Goal: Task Accomplishment & Management: Manage account settings

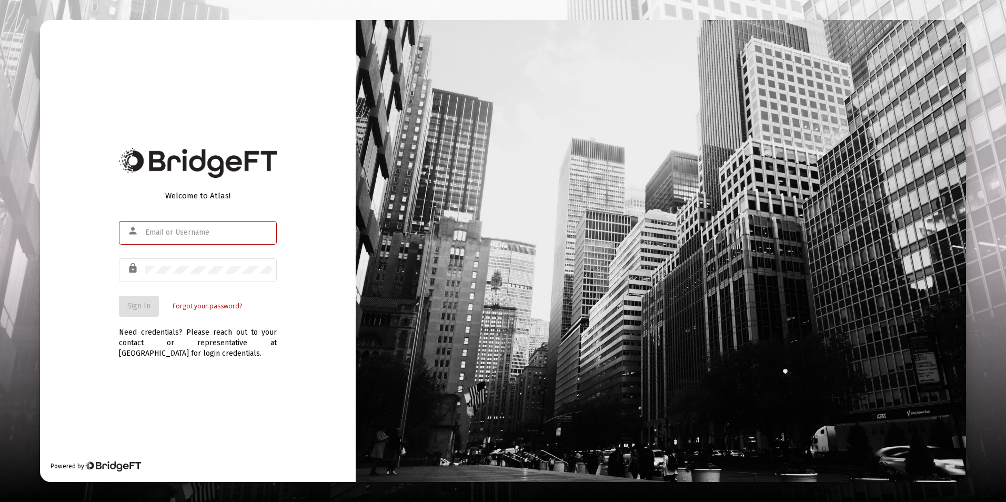
type input "[EMAIL_ADDRESS][DOMAIN_NAME]"
click at [82, 316] on div "Welcome to Atlas! person [EMAIL_ADDRESS][DOMAIN_NAME] lock Sign In Forgot your …" at bounding box center [198, 251] width 316 height 462
click at [142, 302] on span "Sign In" at bounding box center [138, 305] width 23 height 9
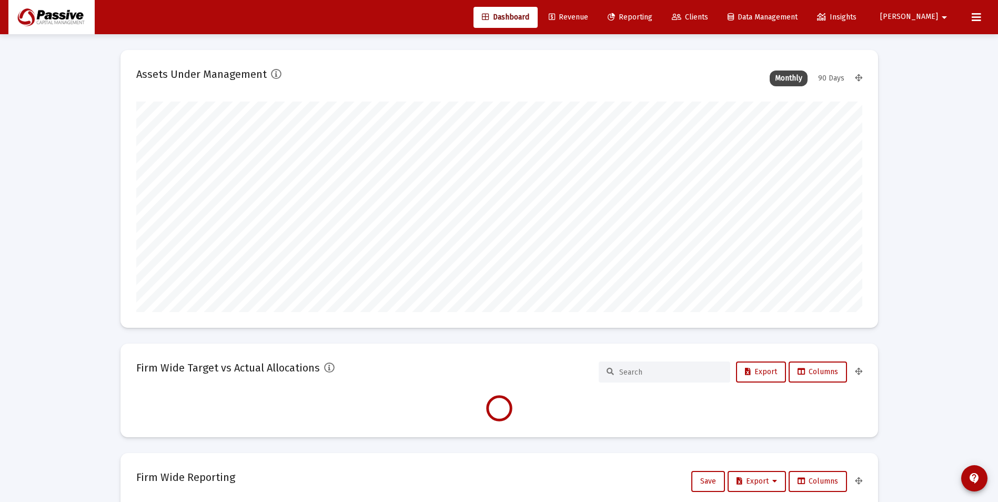
scroll to position [210, 726]
click at [974, 25] on button at bounding box center [976, 17] width 21 height 21
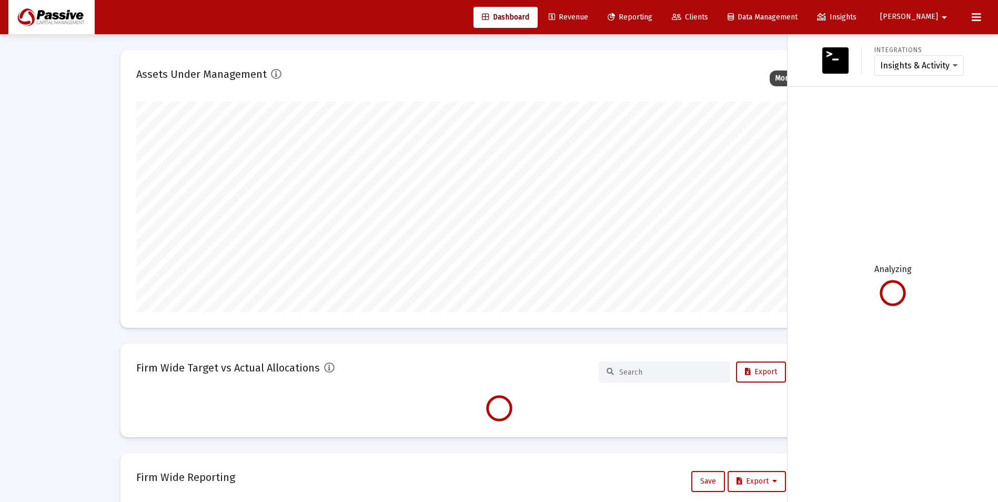
click at [940, 18] on mat-icon "arrow_drop_down" at bounding box center [944, 17] width 13 height 21
click at [931, 47] on link "Settings" at bounding box center [942, 44] width 63 height 25
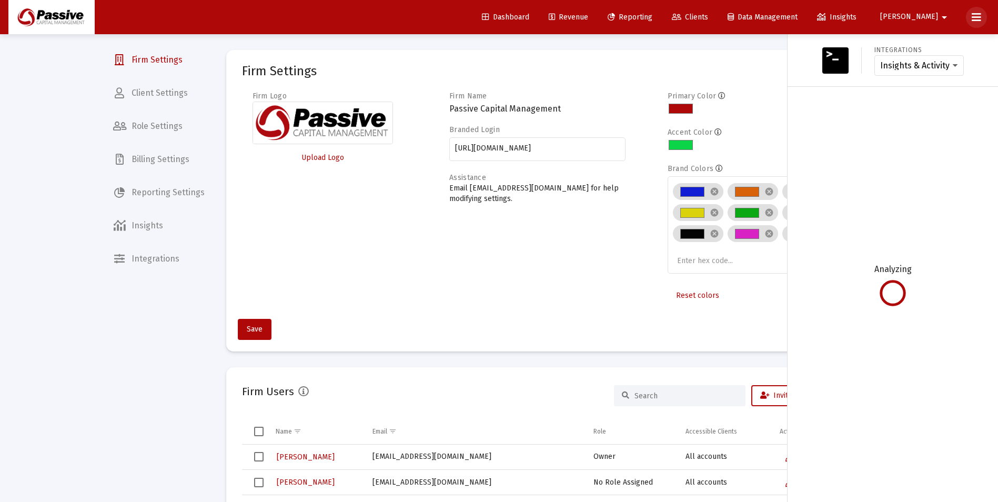
click at [981, 21] on button at bounding box center [976, 17] width 21 height 21
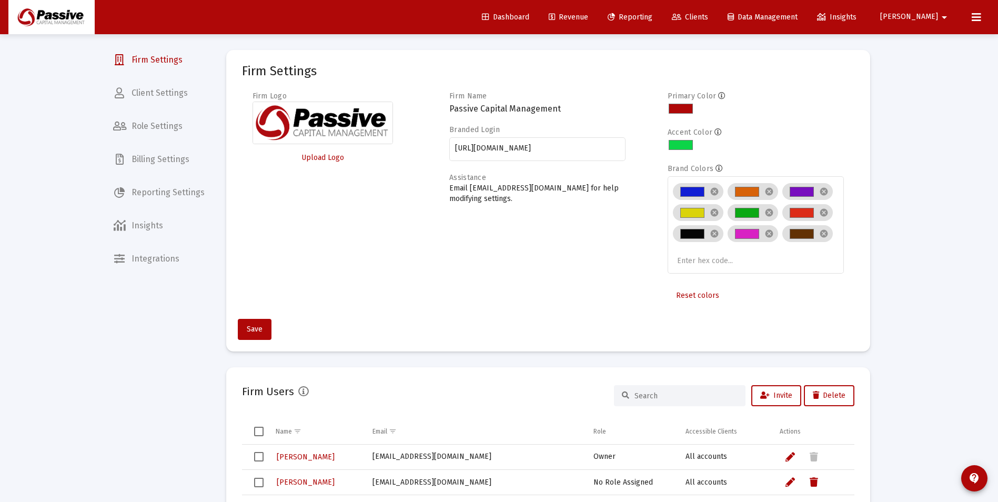
click at [168, 96] on span "Client Settings" at bounding box center [159, 92] width 108 height 25
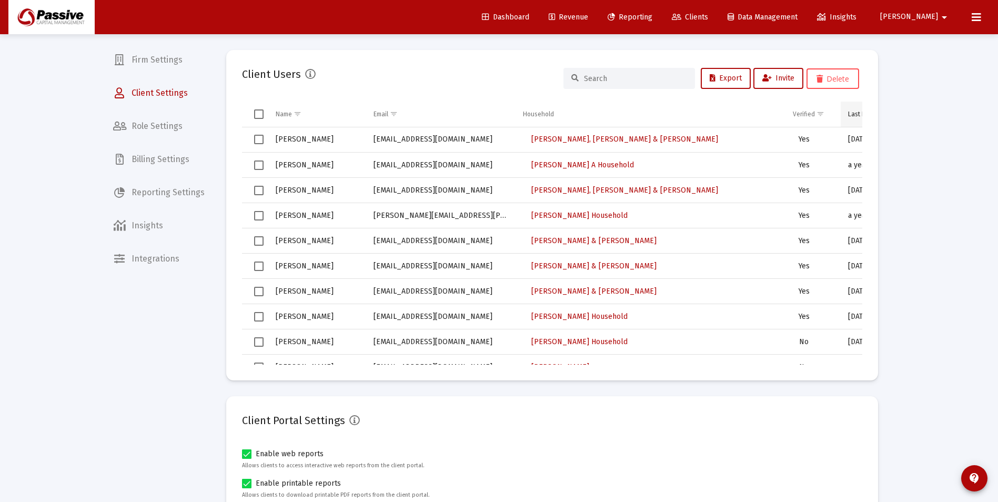
click at [854, 117] on div "Last Logged In" at bounding box center [869, 114] width 42 height 8
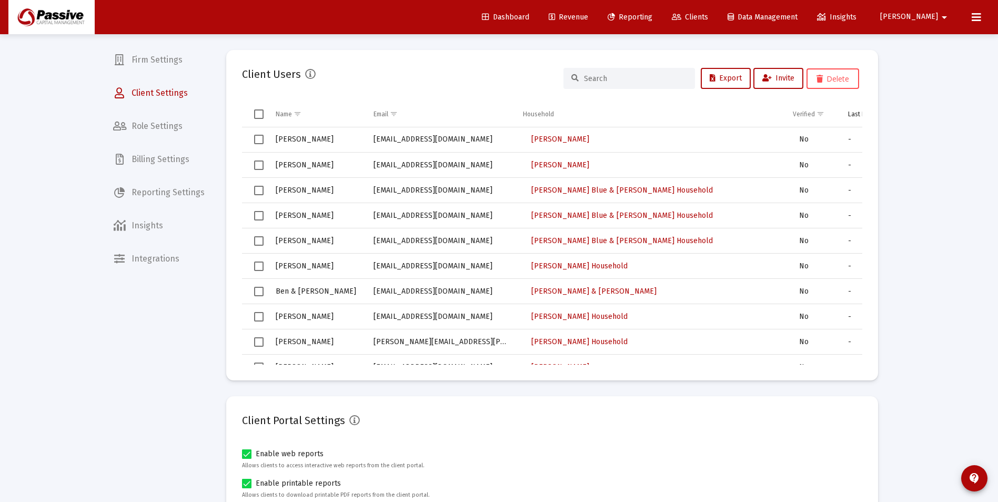
click at [854, 117] on div "Last Logged In" at bounding box center [869, 114] width 42 height 8
